Goal: Book appointment/travel/reservation

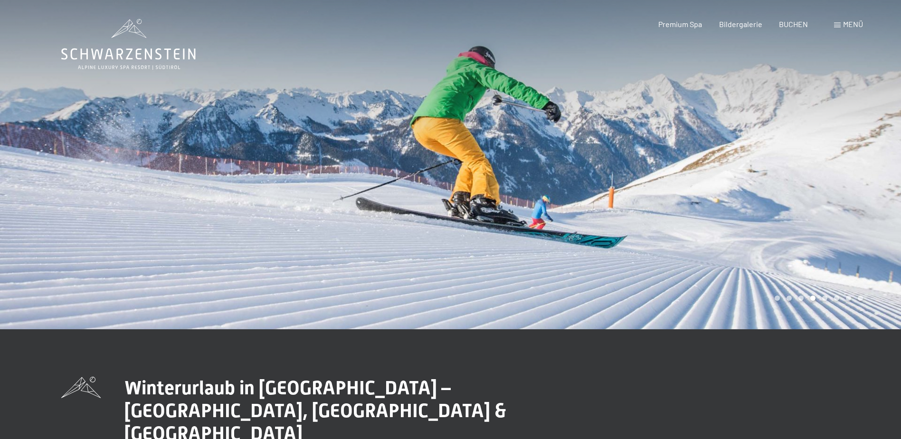
click at [842, 23] on div "Menü" at bounding box center [848, 24] width 29 height 10
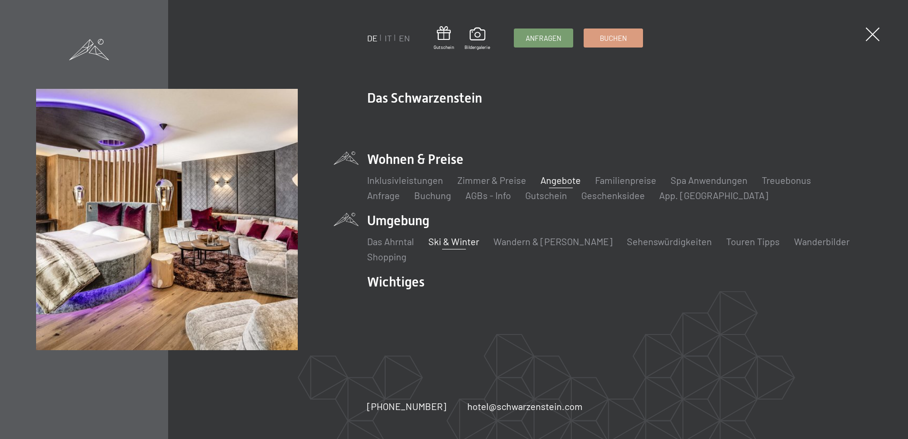
click at [545, 180] on link "Angebote" at bounding box center [560, 179] width 40 height 11
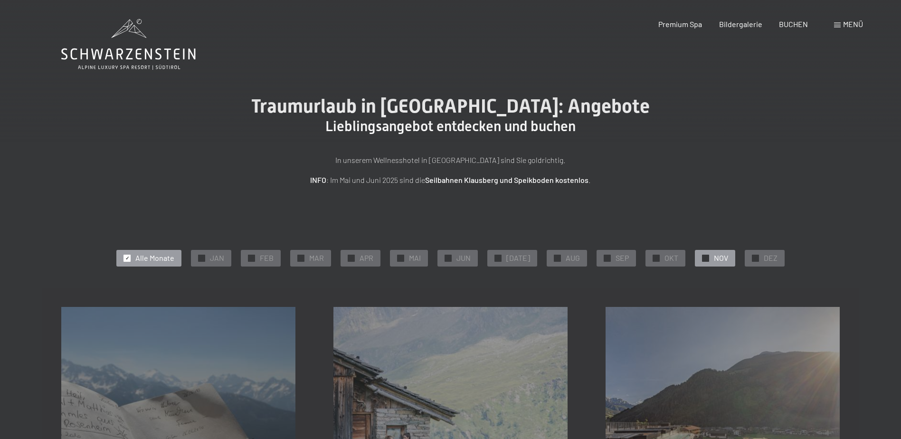
click at [714, 257] on span "NOV" at bounding box center [721, 258] width 14 height 10
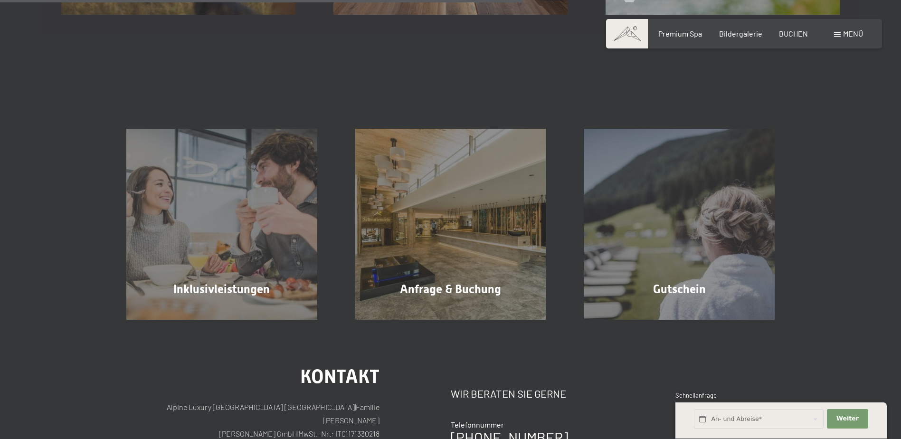
scroll to position [617, 0]
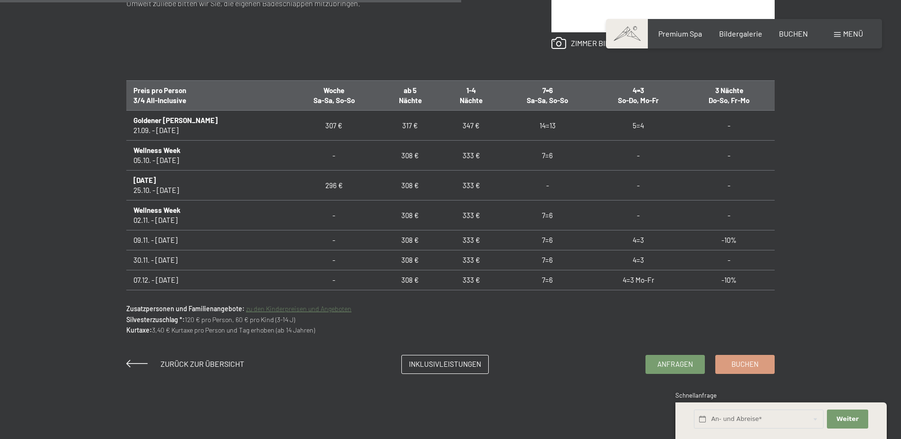
scroll to position [617, 0]
